Goal: Task Accomplishment & Management: Manage account settings

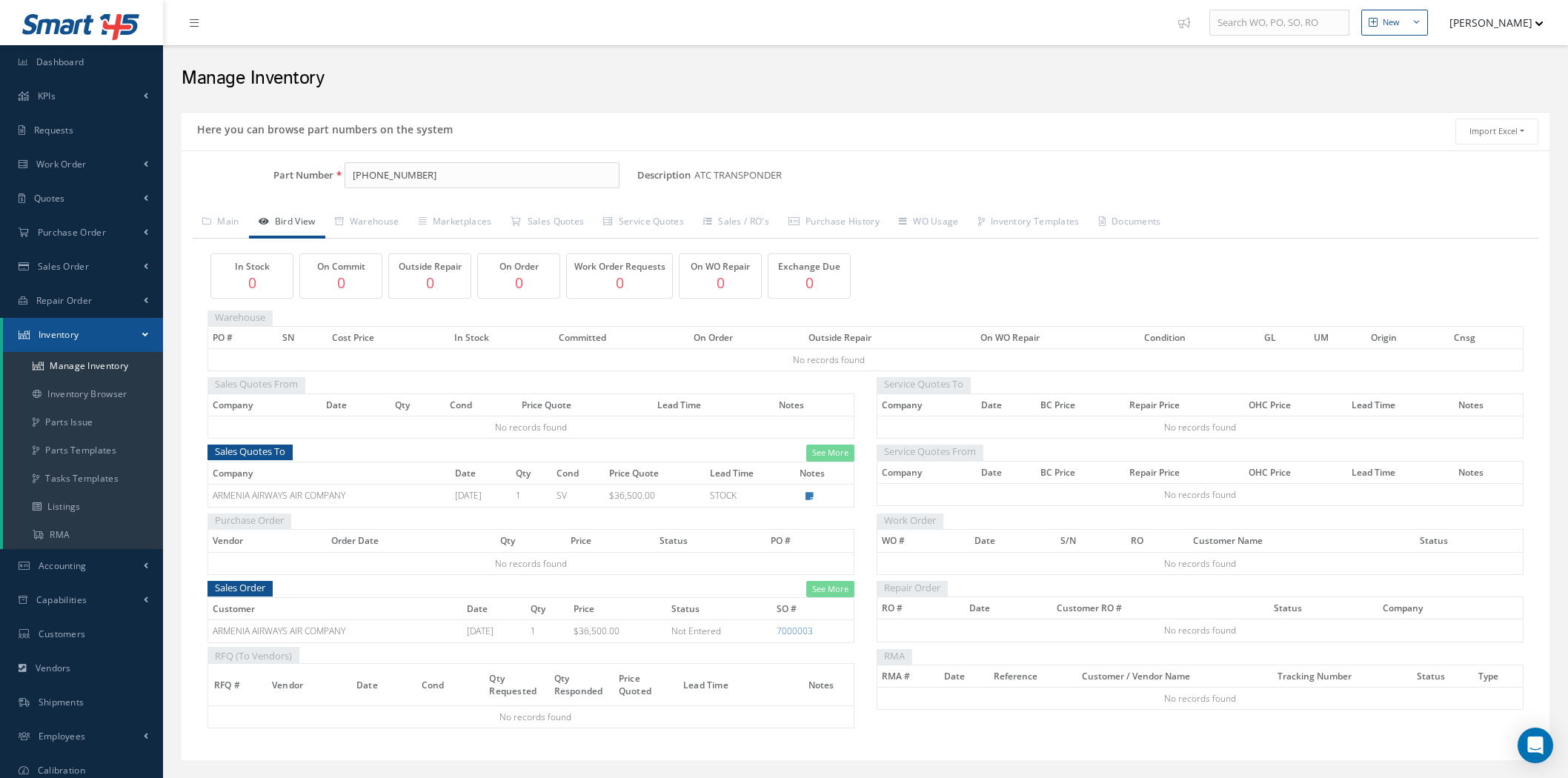
scroll to position [77, 0]
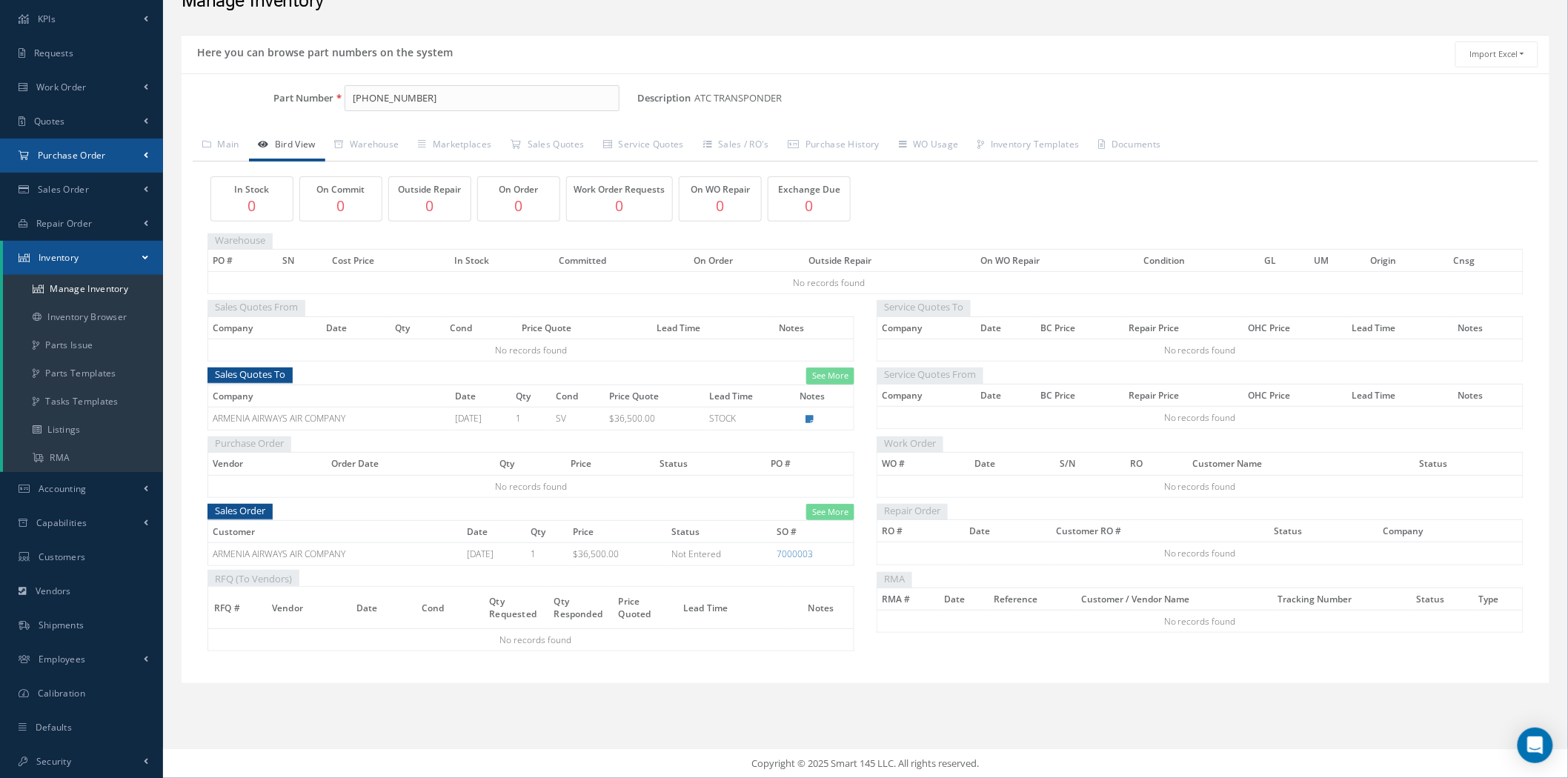
click at [85, 152] on span "Purchase Order" at bounding box center [72, 155] width 68 height 13
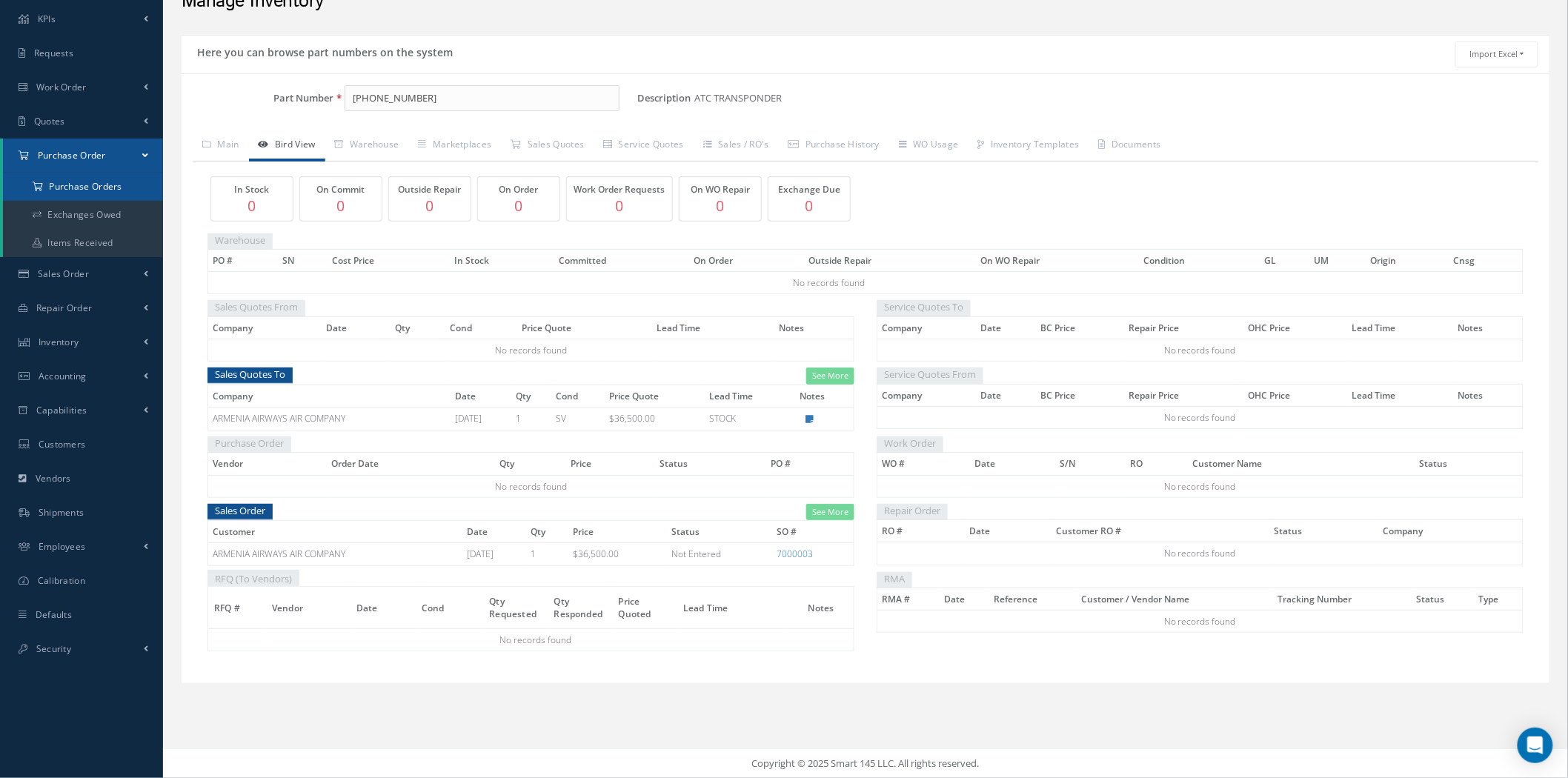
click at [89, 188] on a=1&status_id=2&status_id=3&status_id=5&collapsedFilters"] "Purchase Orders" at bounding box center [83, 186] width 160 height 28
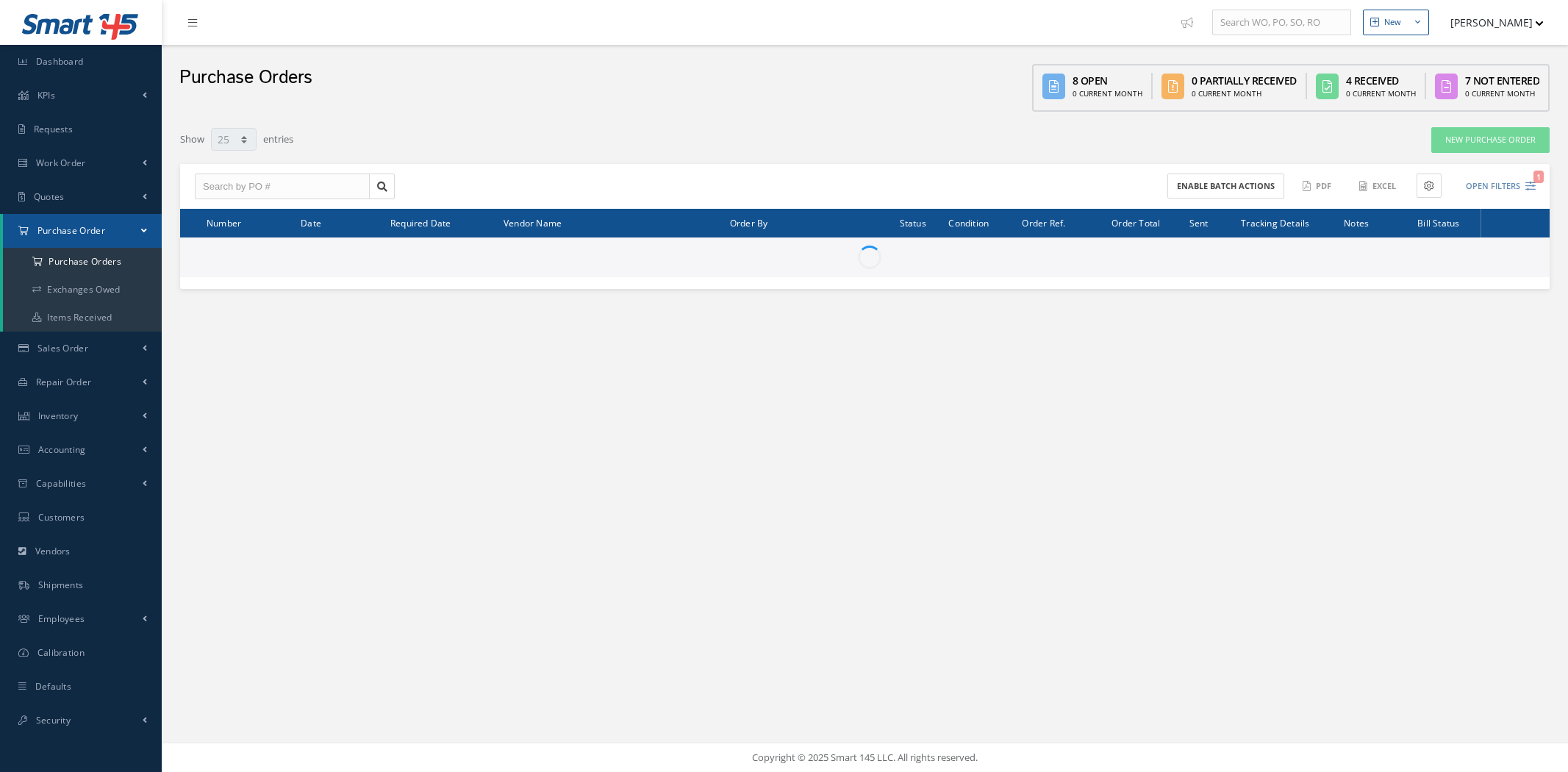
select select "25"
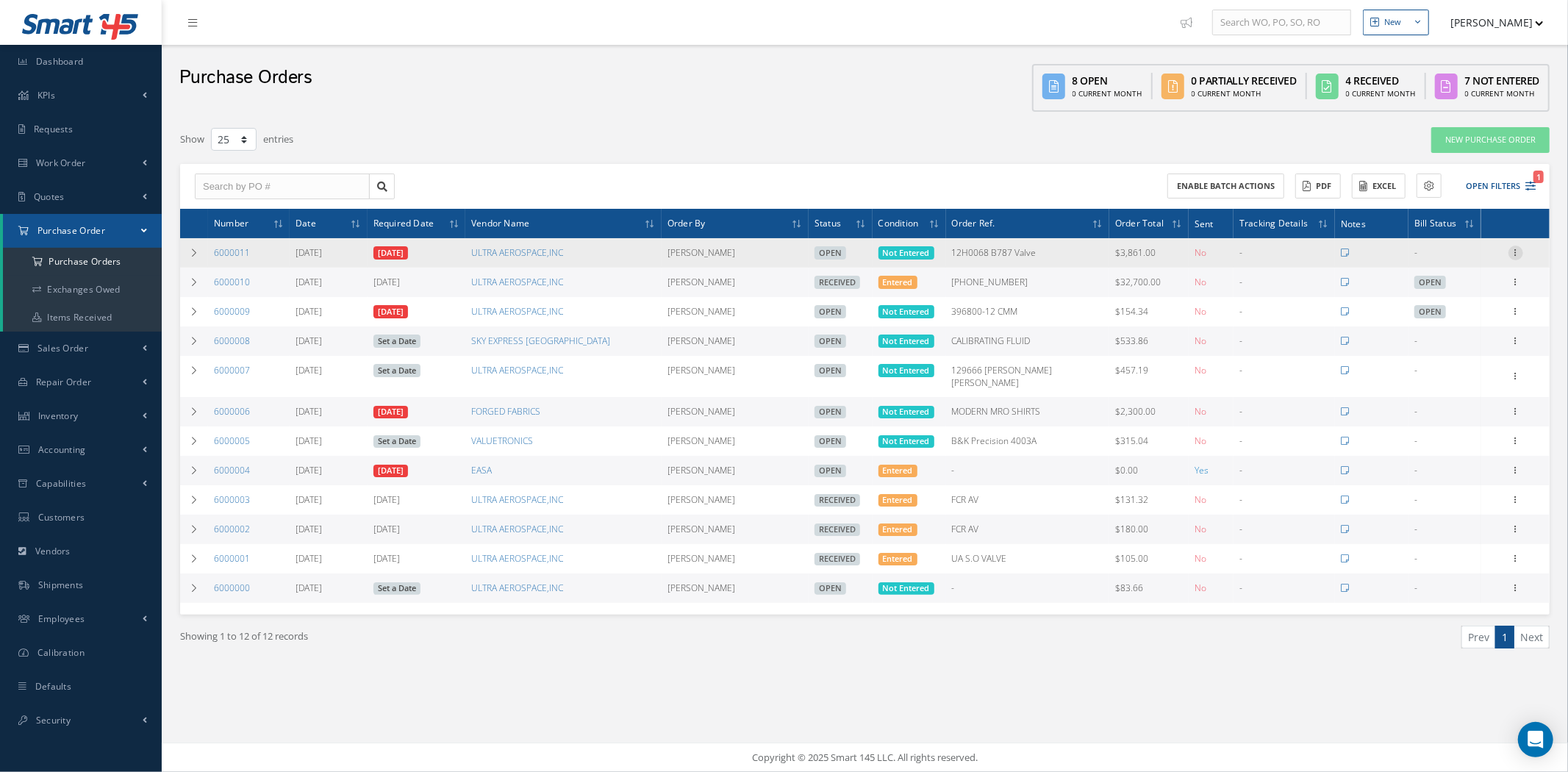
click at [1515, 251] on icon at bounding box center [1516, 251] width 15 height 12
click at [1469, 299] on link "Edit" at bounding box center [1448, 301] width 116 height 19
click at [1515, 252] on icon at bounding box center [1516, 251] width 15 height 12
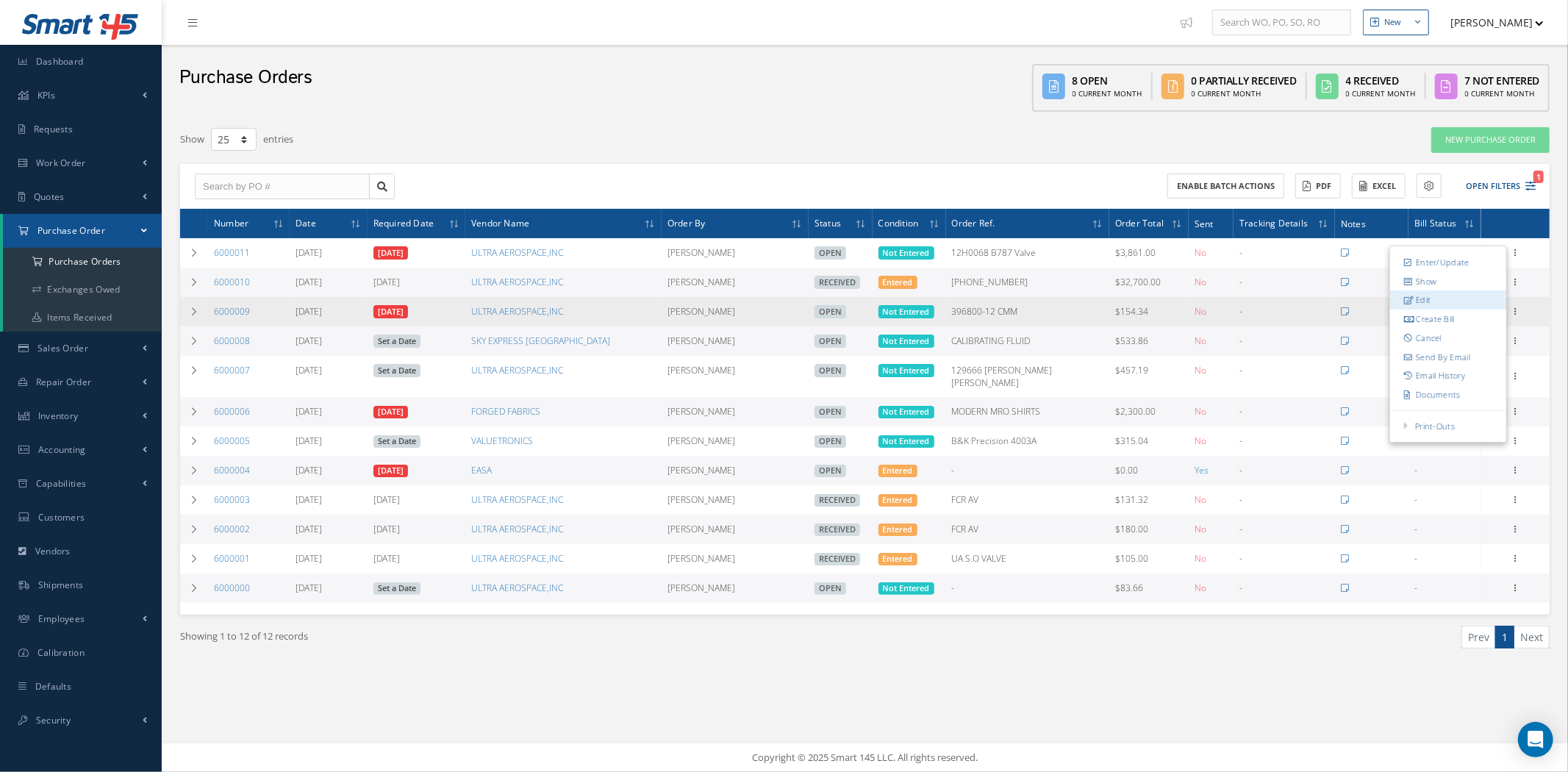
click at [1468, 298] on link "Edit" at bounding box center [1448, 301] width 116 height 19
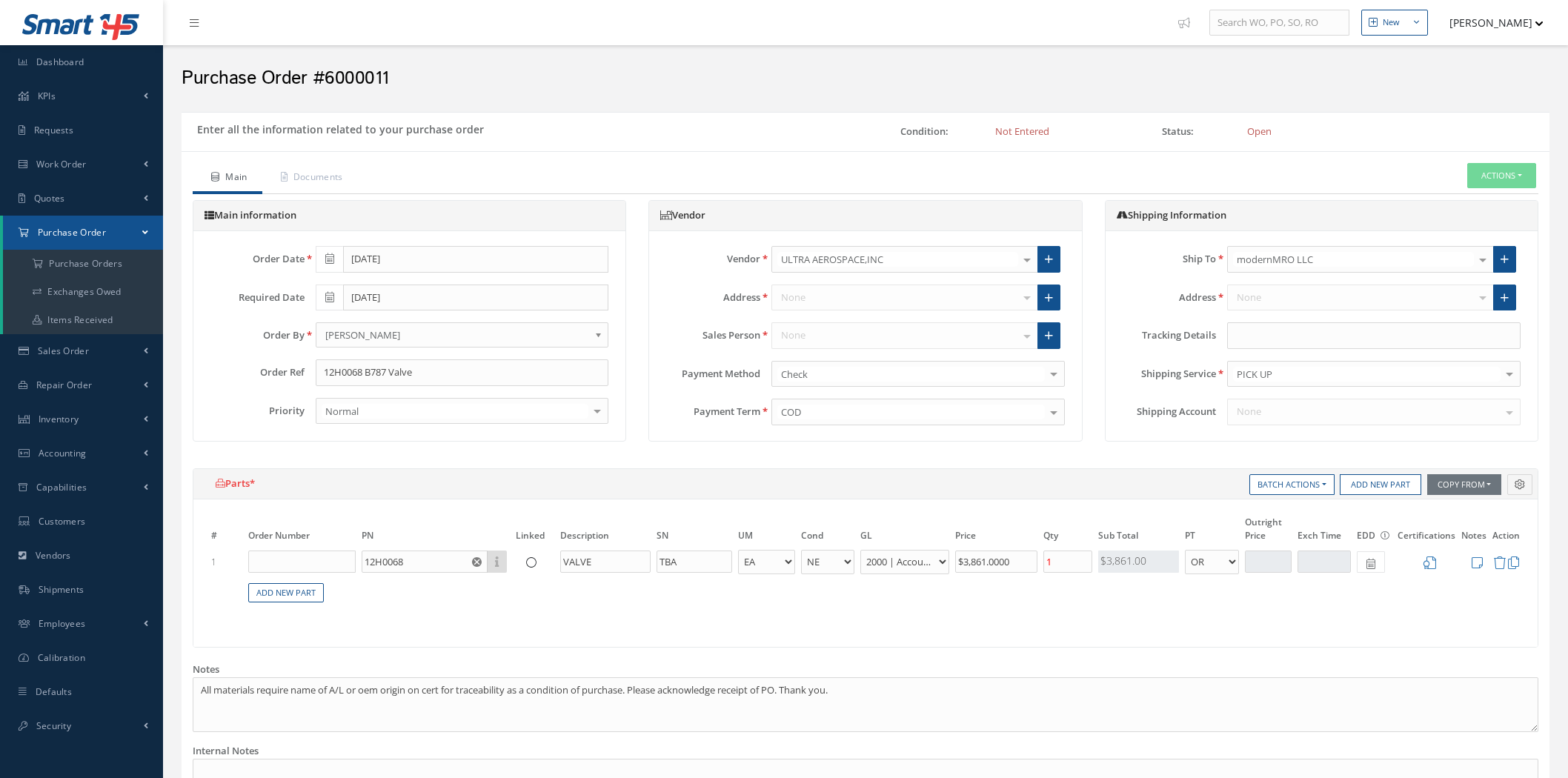
select select "5"
select select "19"
select select "1"
click at [1494, 176] on button "Actions" at bounding box center [1502, 176] width 69 height 26
drag, startPoint x: 265, startPoint y: 217, endPoint x: 398, endPoint y: 220, distance: 133.0
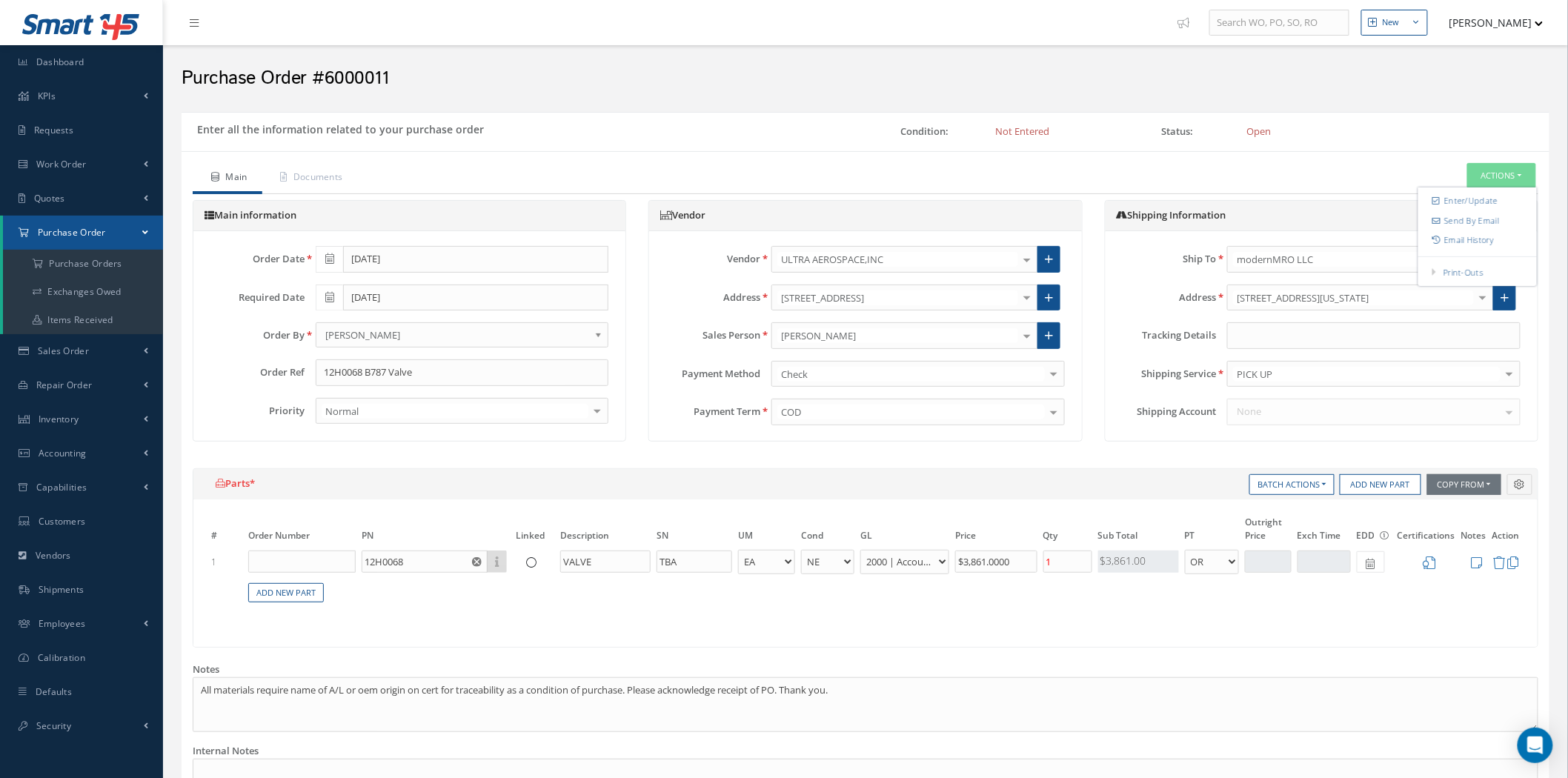
click at [398, 220] on h5 "Main information" at bounding box center [409, 216] width 410 height 12
drag, startPoint x: 668, startPoint y: 219, endPoint x: 1069, endPoint y: 223, distance: 401.0
click at [1069, 223] on div "Vendor" at bounding box center [865, 216] width 432 height 31
drag, startPoint x: 1116, startPoint y: 217, endPoint x: 1273, endPoint y: 218, distance: 157.0
click at [1273, 218] on h5 "Shipping Information" at bounding box center [1321, 216] width 410 height 12
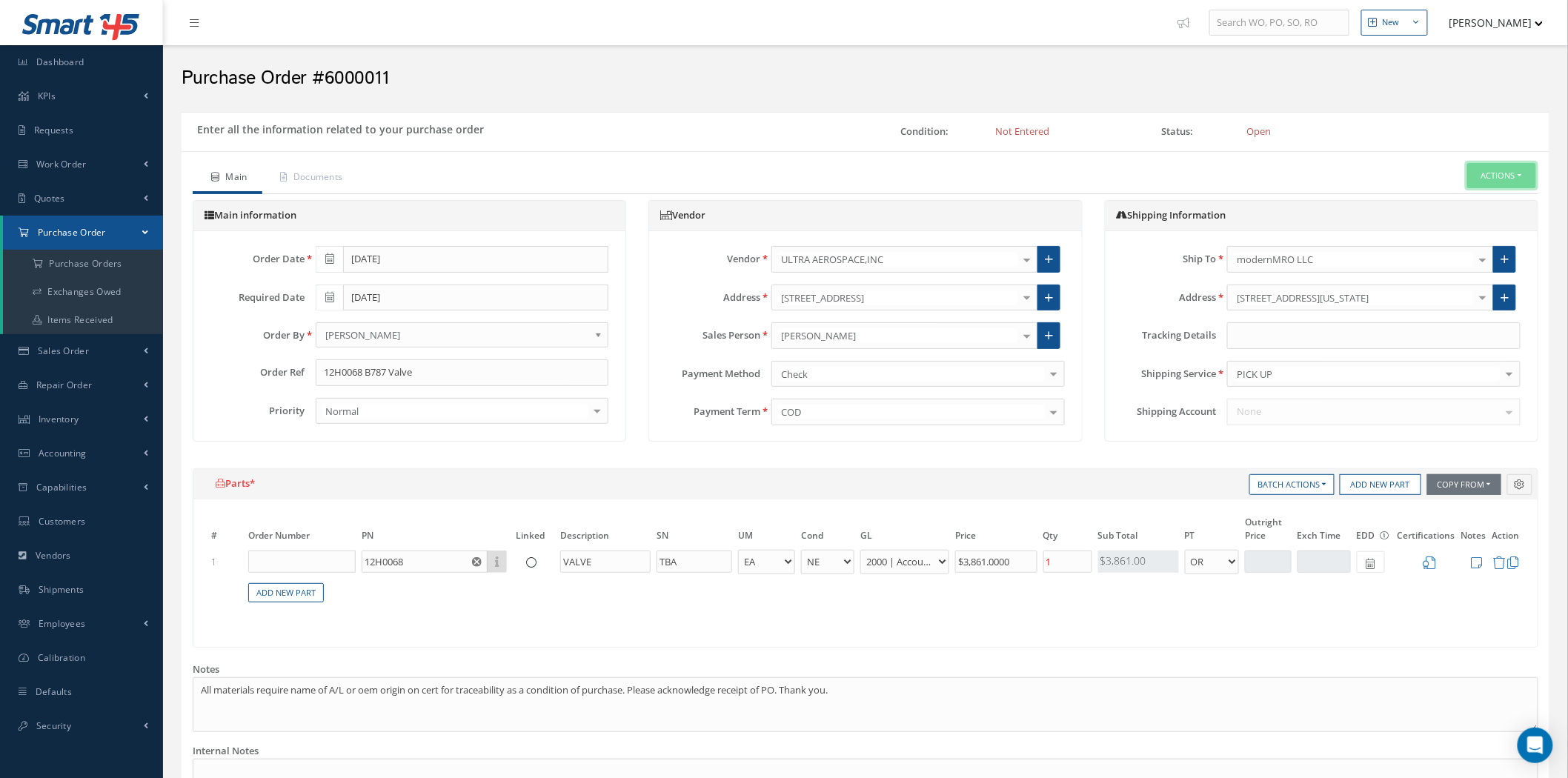
click at [1530, 181] on button "Actions" at bounding box center [1502, 176] width 69 height 26
click at [1475, 205] on link "Enter/Update" at bounding box center [1477, 200] width 119 height 20
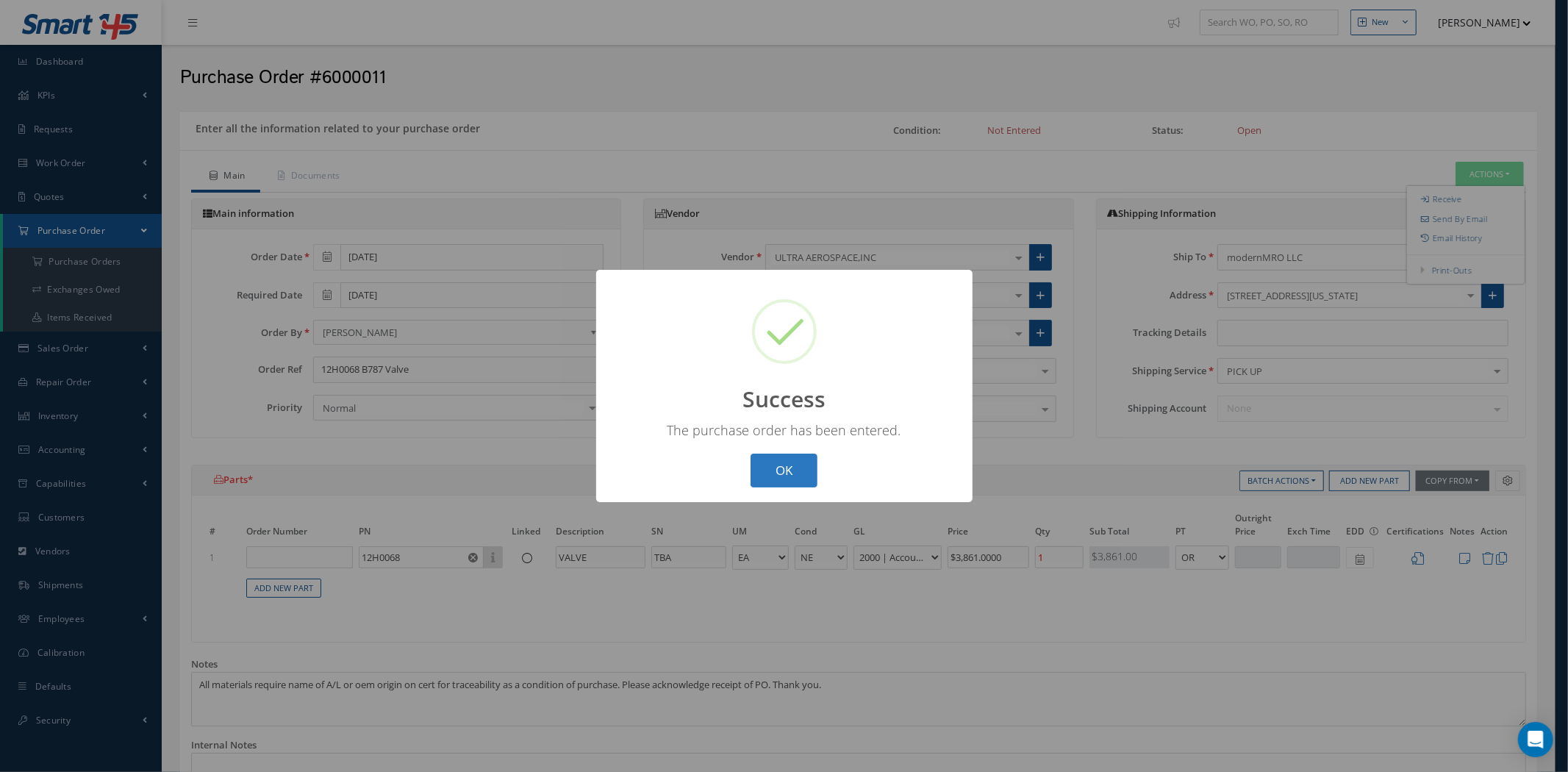
click at [790, 474] on button "OK" at bounding box center [784, 471] width 67 height 35
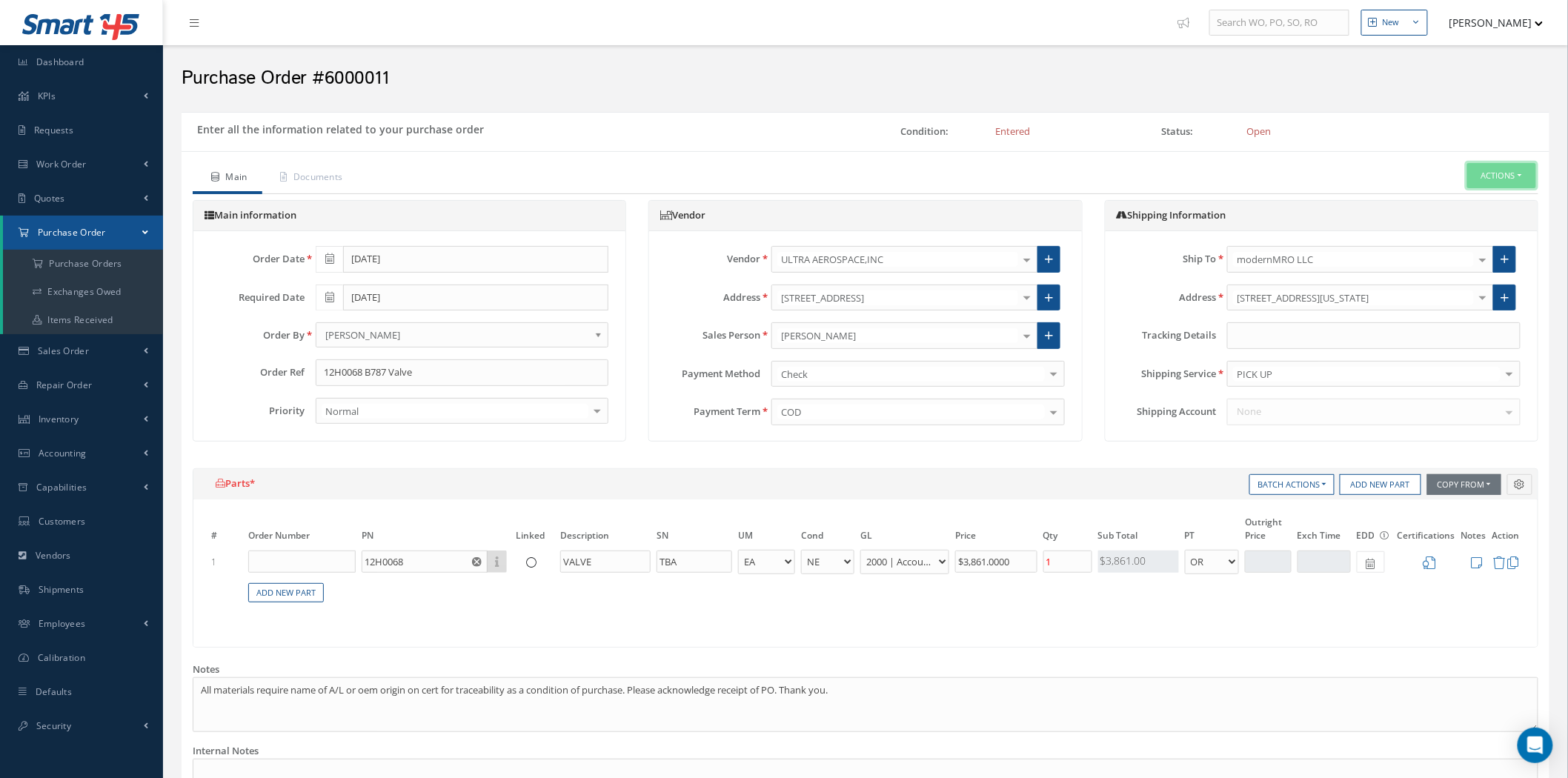
click at [1500, 179] on button "Actions" at bounding box center [1502, 176] width 69 height 26
click at [1443, 199] on link "Receive" at bounding box center [1477, 200] width 119 height 20
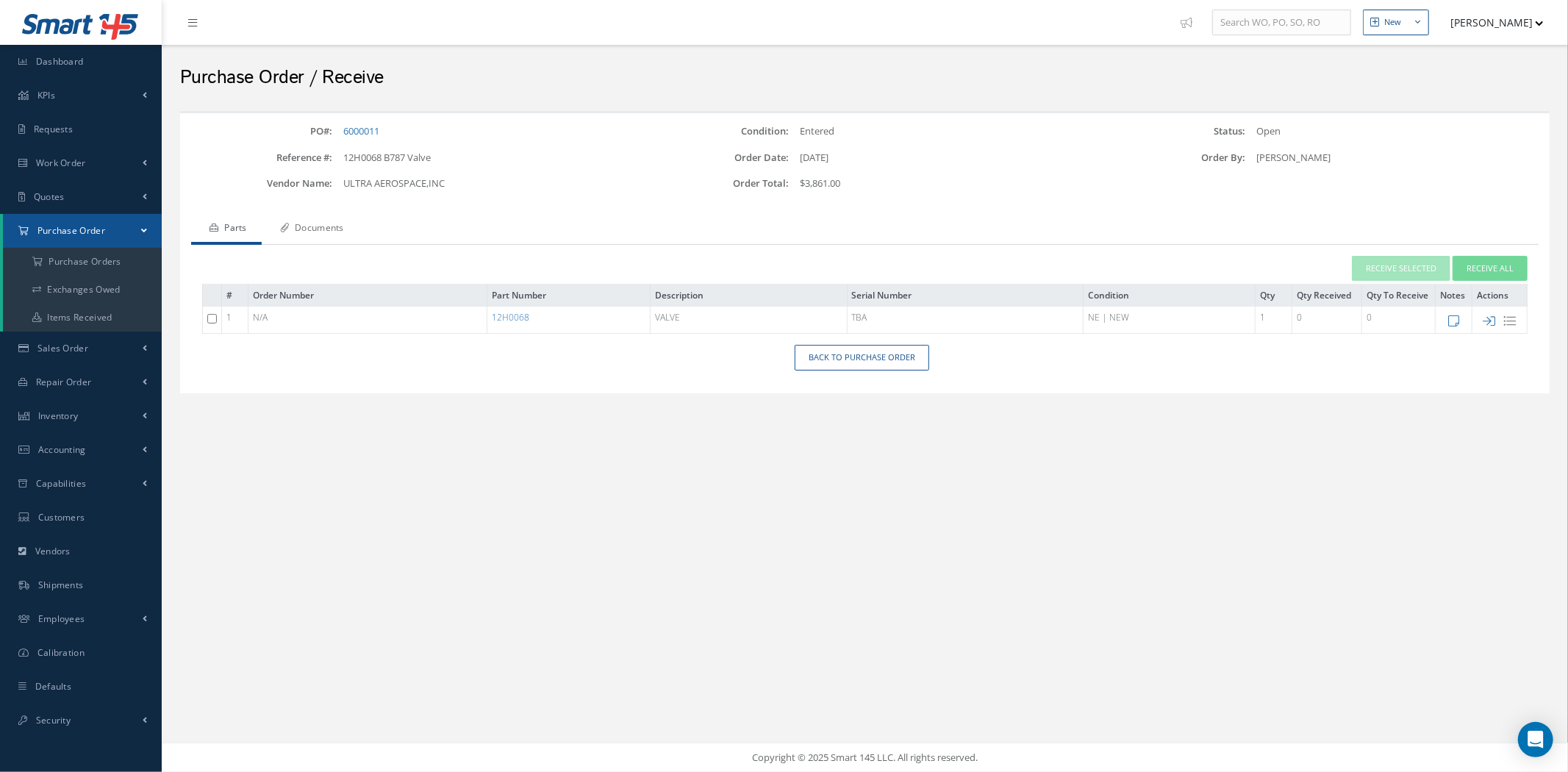
click at [316, 225] on link "Documents" at bounding box center [310, 229] width 97 height 31
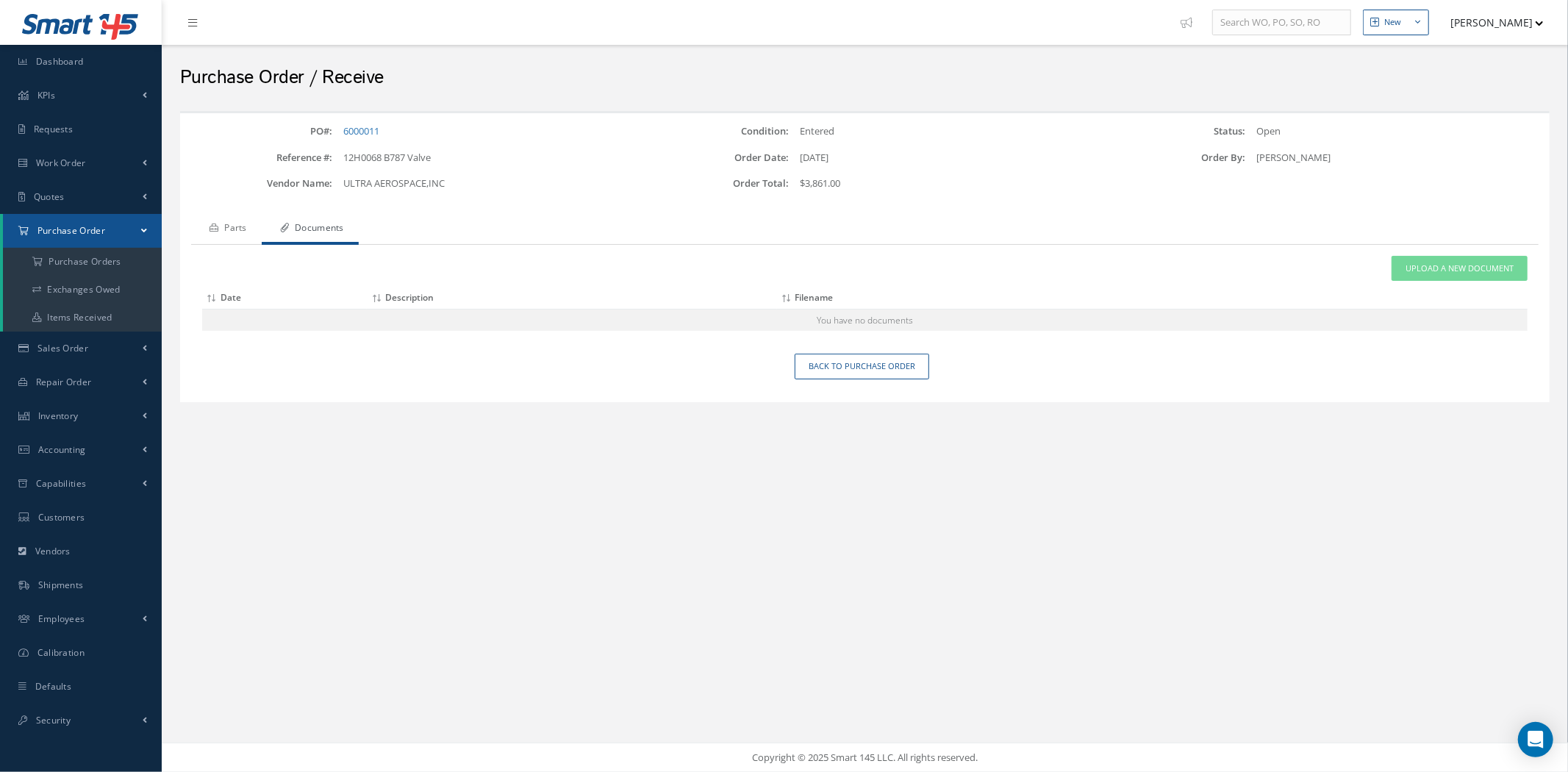
click at [235, 227] on link "Parts" at bounding box center [226, 229] width 70 height 31
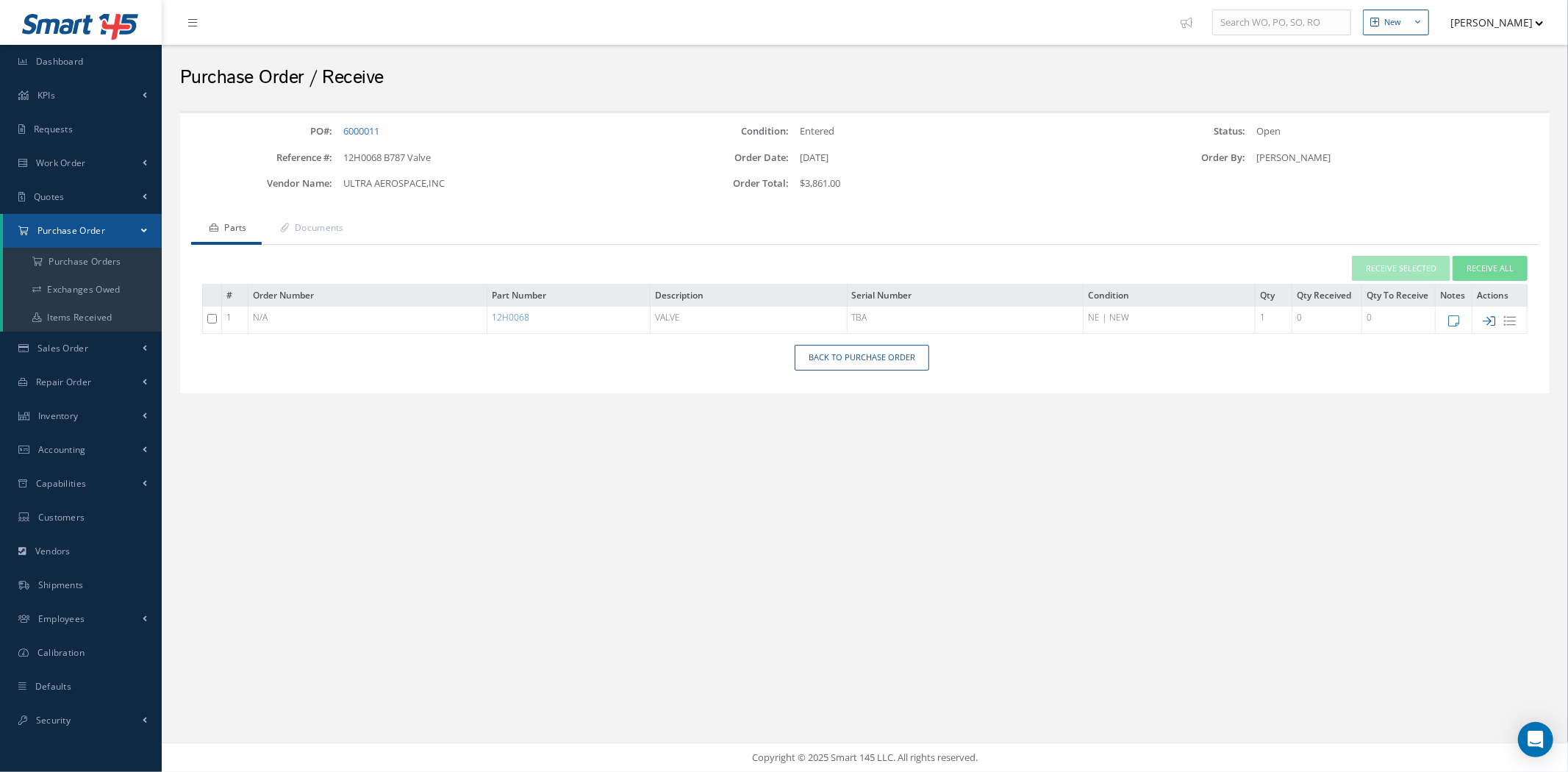
click at [1492, 324] on icon at bounding box center [1490, 321] width 13 height 13
checkbox input "true"
type input "TBA"
type input "08/25/2025"
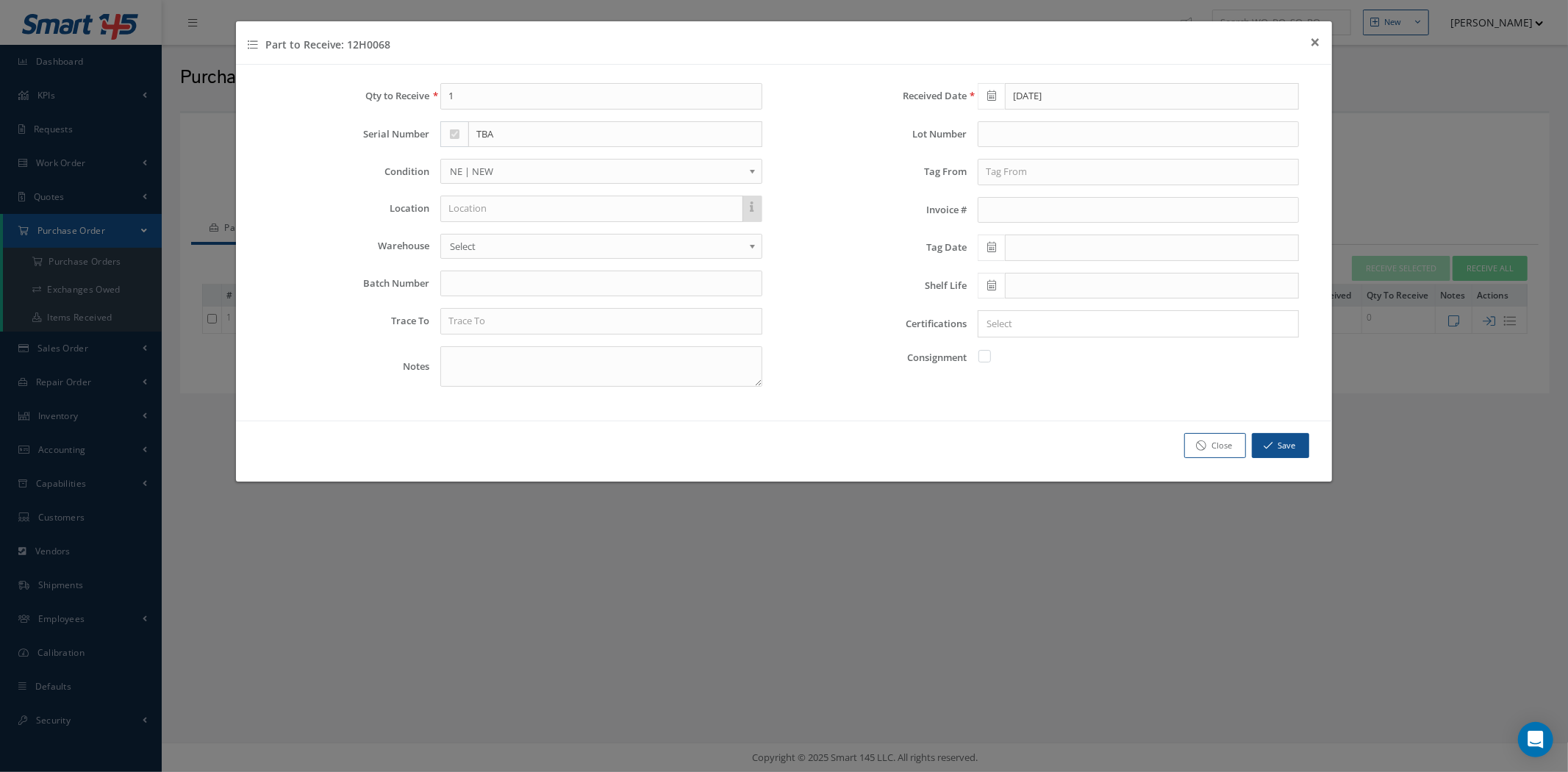
drag, startPoint x: 256, startPoint y: 47, endPoint x: 428, endPoint y: 44, distance: 172.0
click at [428, 44] on div "Part to Receive: 12H0068 × Close" at bounding box center [784, 43] width 1096 height 43
drag, startPoint x: 491, startPoint y: 96, endPoint x: 230, endPoint y: 82, distance: 261.4
click at [230, 82] on div "Part to Receive: 12H0068 × Close Qty to Receive 1 Serial Number TBA Condition O…" at bounding box center [784, 386] width 1568 height 772
drag, startPoint x: 357, startPoint y: 126, endPoint x: 484, endPoint y: 373, distance: 277.7
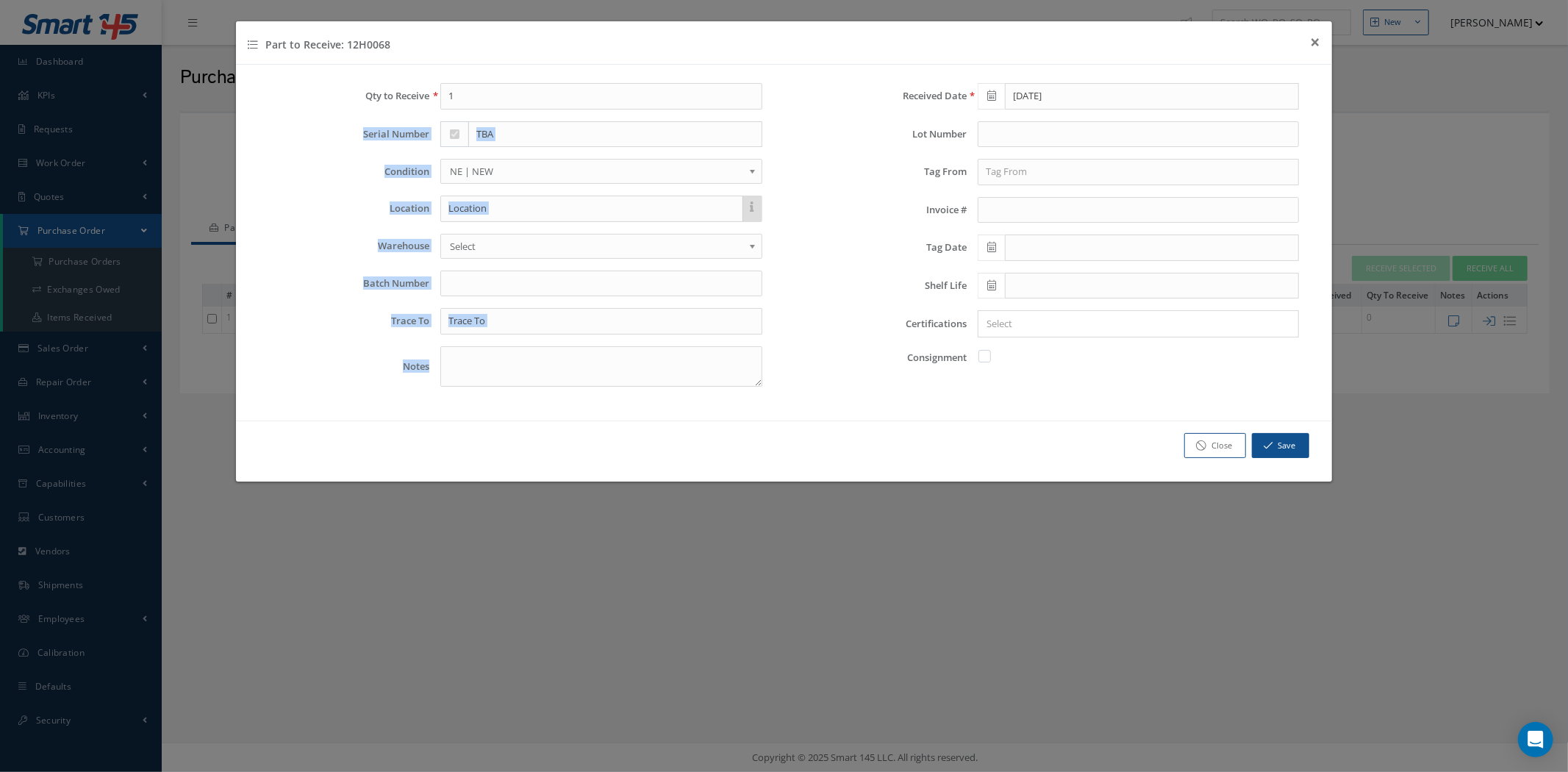
click at [483, 373] on div "Qty to Receive 1 Serial Number TBA Condition OH | OVERHAUL SV | SERVICEABLE RP …" at bounding box center [515, 241] width 537 height 316
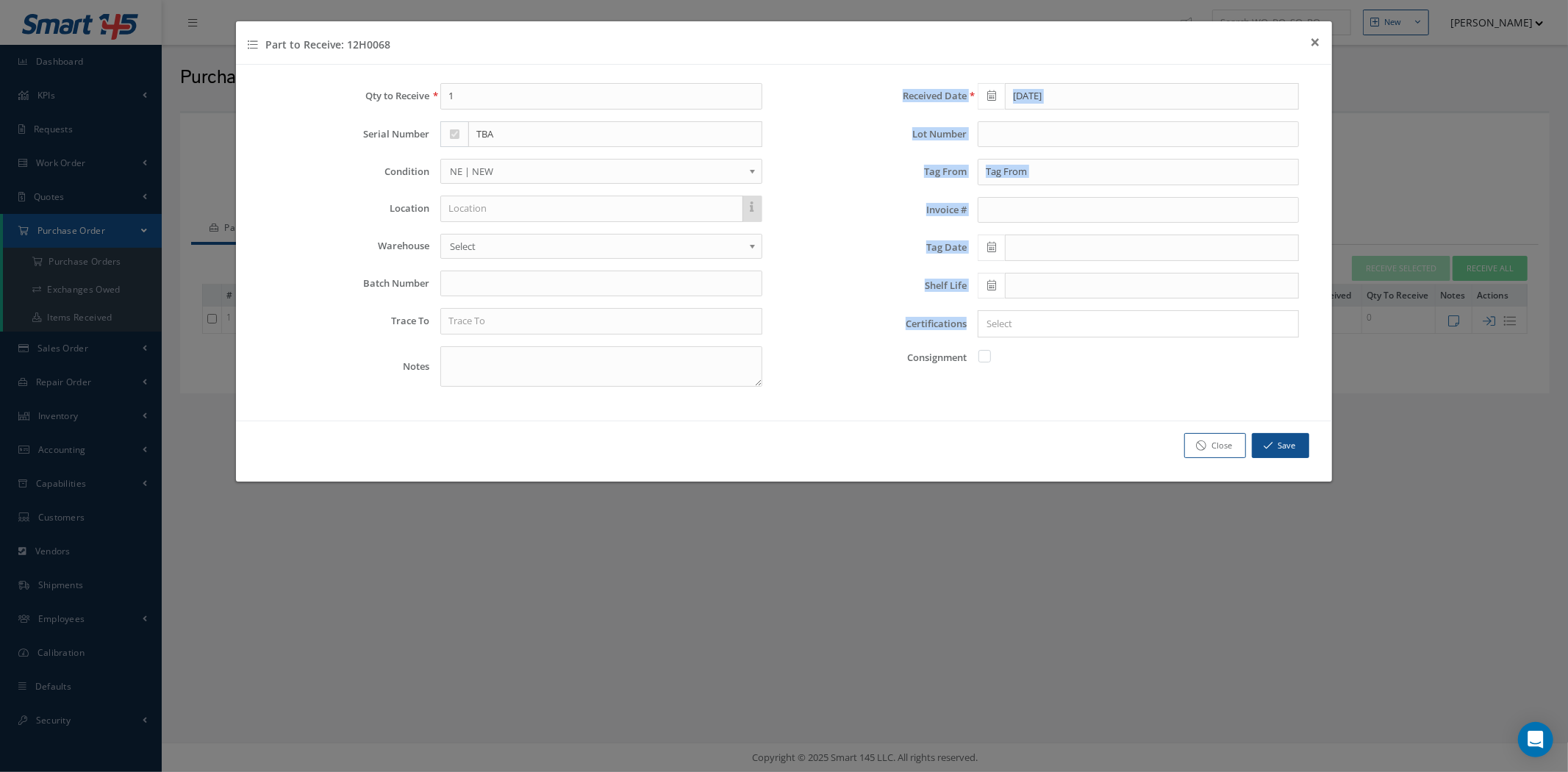
drag, startPoint x: 899, startPoint y: 94, endPoint x: 1040, endPoint y: 313, distance: 260.5
click at [1038, 315] on div "Received Date 08/25/2025 Lot Number Tag From Invoice # Tag Date Shelf Life Cert…" at bounding box center [1053, 241] width 537 height 316
drag, startPoint x: 1215, startPoint y: 443, endPoint x: 1220, endPoint y: 456, distance: 13.9
click at [1220, 456] on link "Close" at bounding box center [1215, 446] width 62 height 26
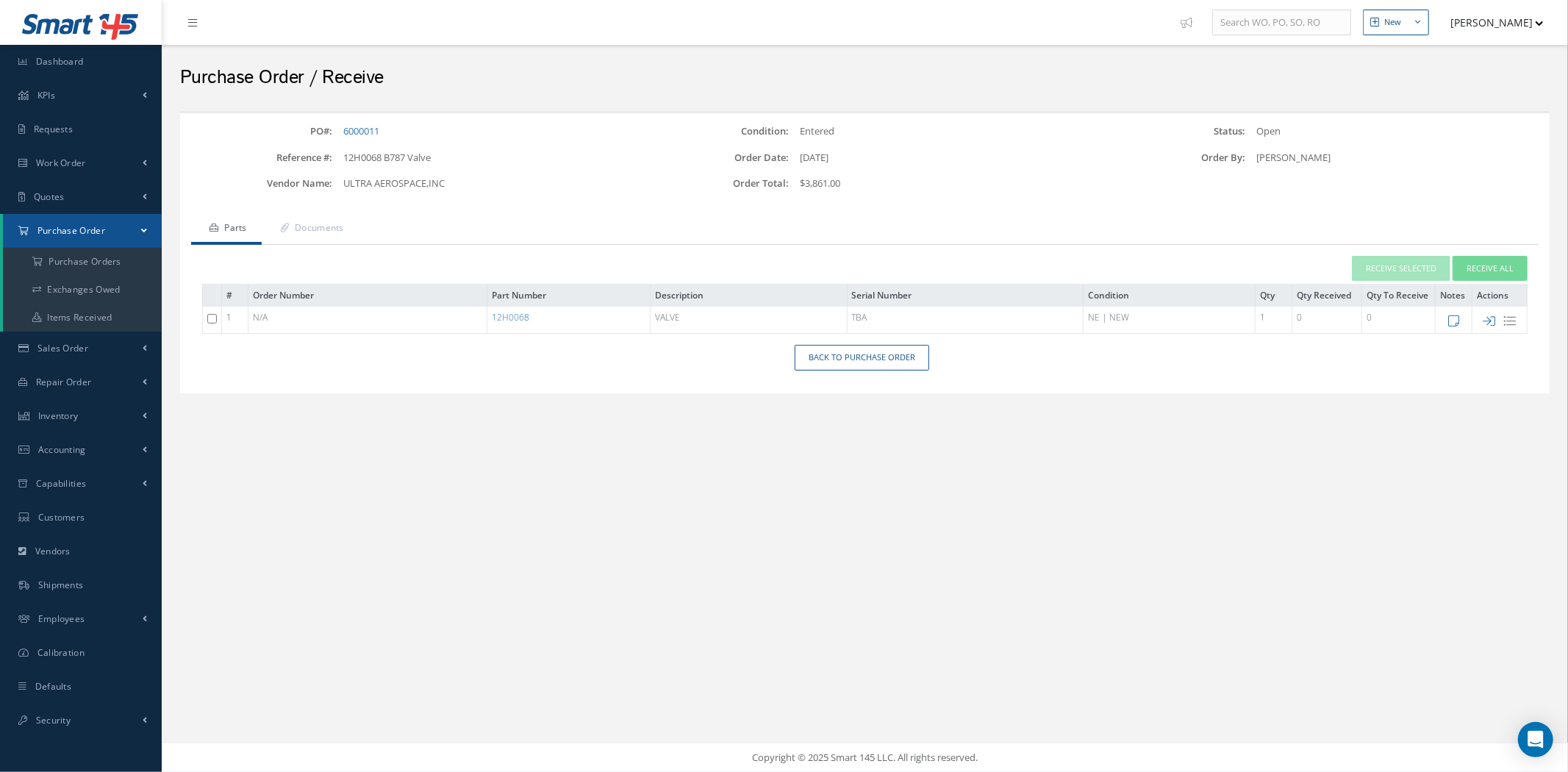
click at [1220, 454] on div "New New Work Order New Purchase Order New Customer Quote New Sales Order New Re…" at bounding box center [865, 386] width 1406 height 772
